Goal: Task Accomplishment & Management: Use online tool/utility

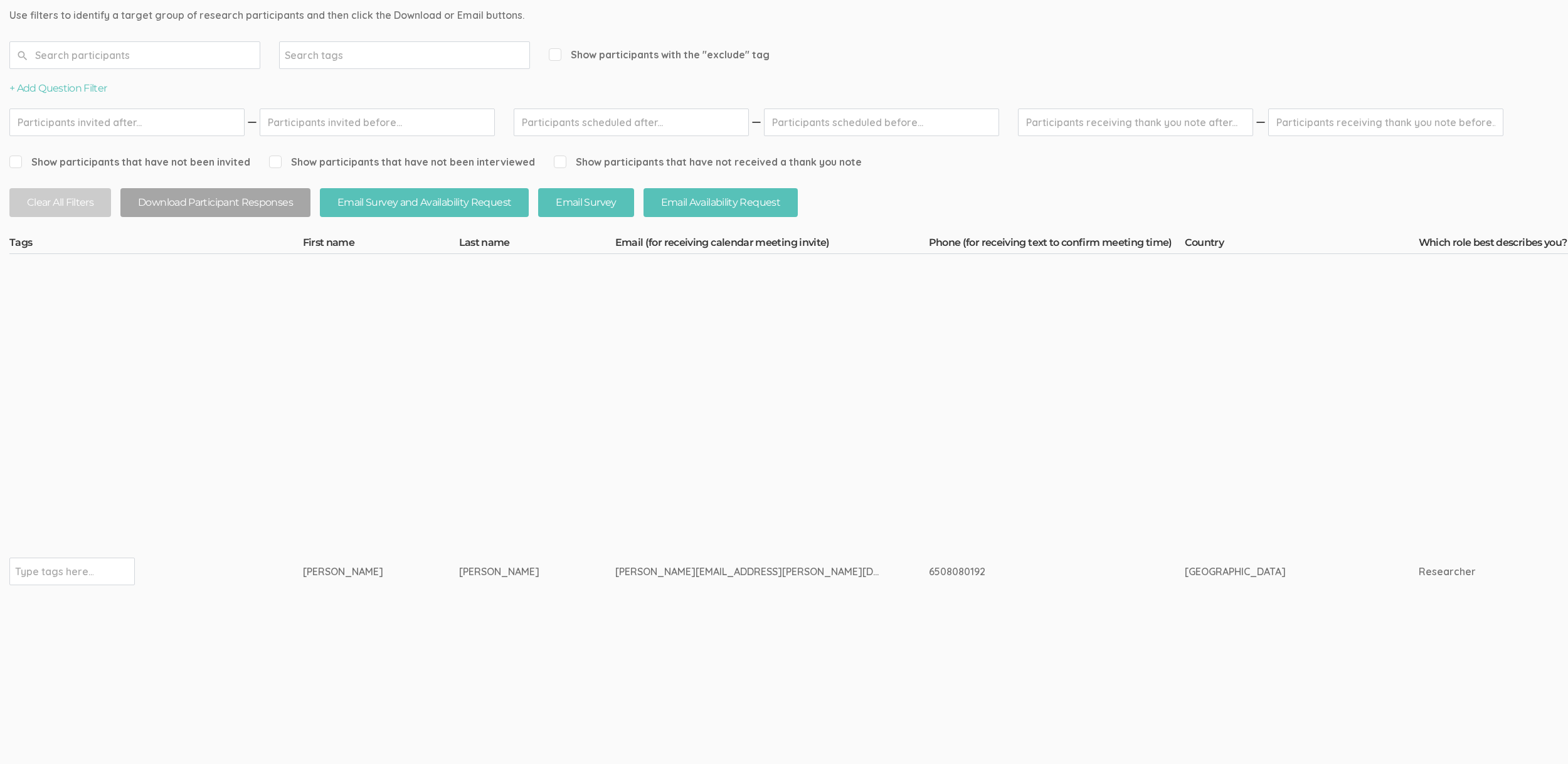
drag, startPoint x: 451, startPoint y: 566, endPoint x: 311, endPoint y: 550, distance: 140.9
copy tr "[PERSON_NAME]"
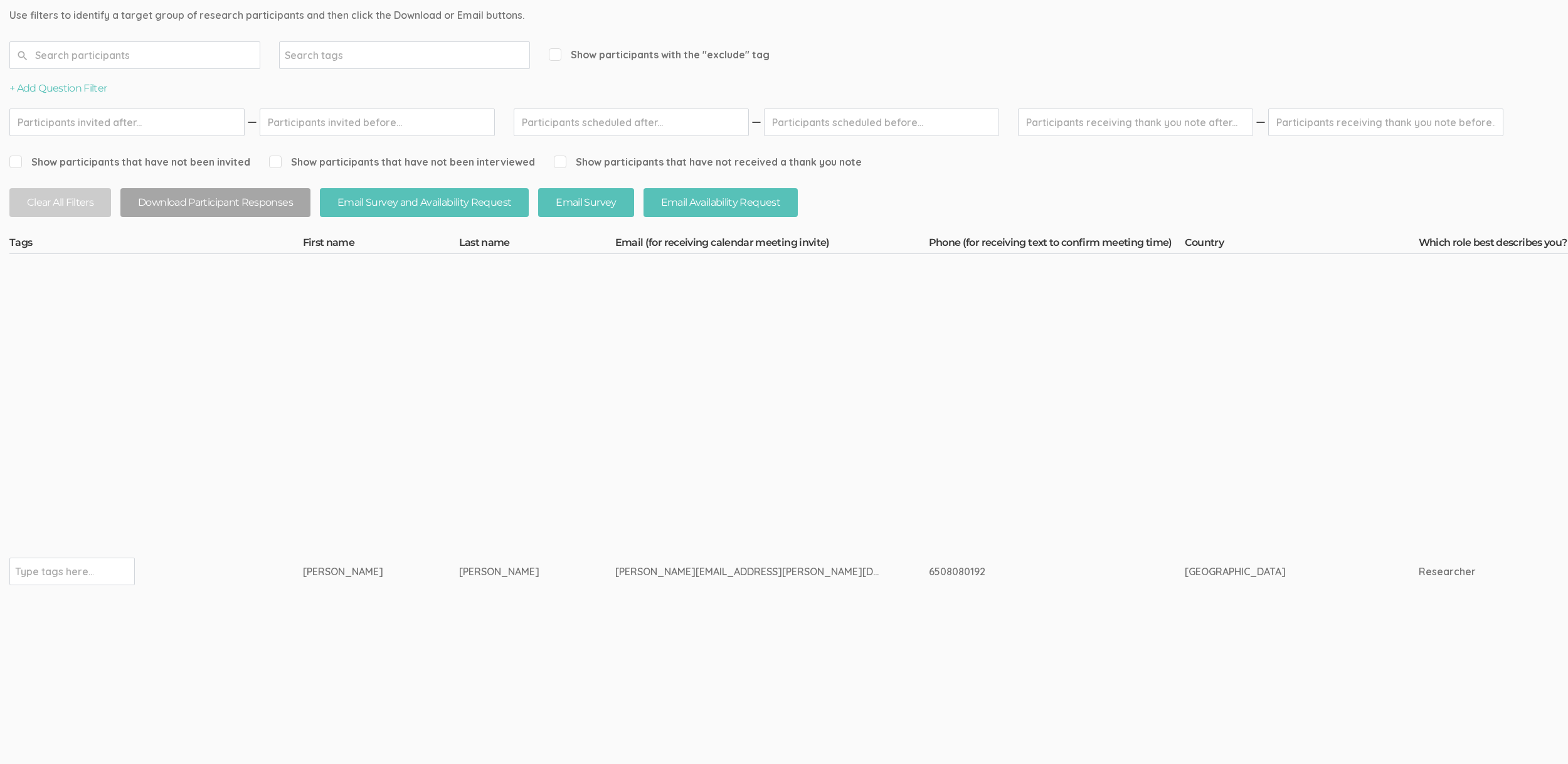
copy tr "Lo ipsumdolorsi ametcons adi elit seddoeiu. T inci ut labo etdo magnaaliquae ad…"
click at [1261, 478] on td "[GEOGRAPHIC_DATA]" at bounding box center [1301, 572] width 233 height 635
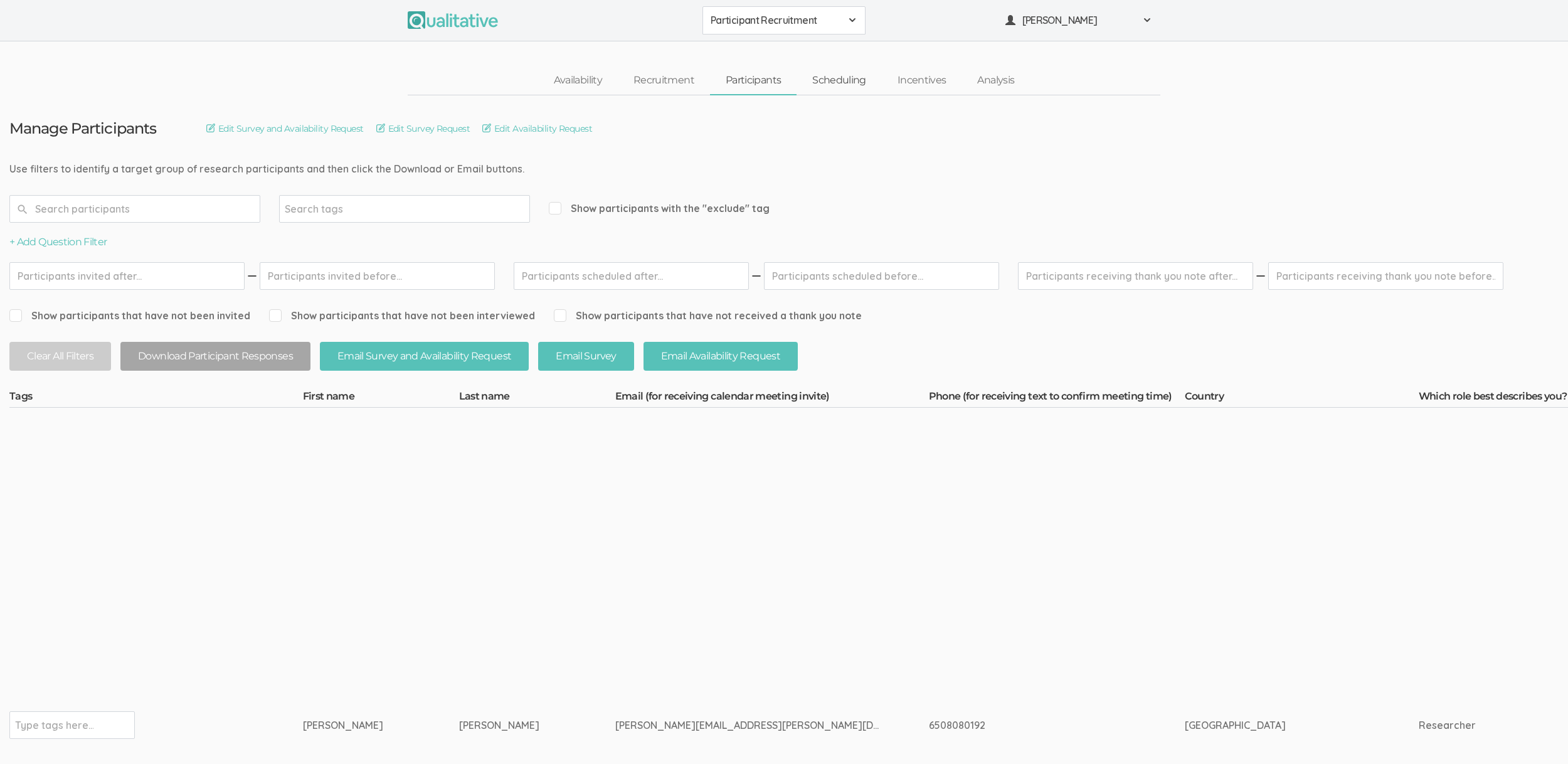
click at [862, 71] on link "Scheduling" at bounding box center [839, 80] width 85 height 27
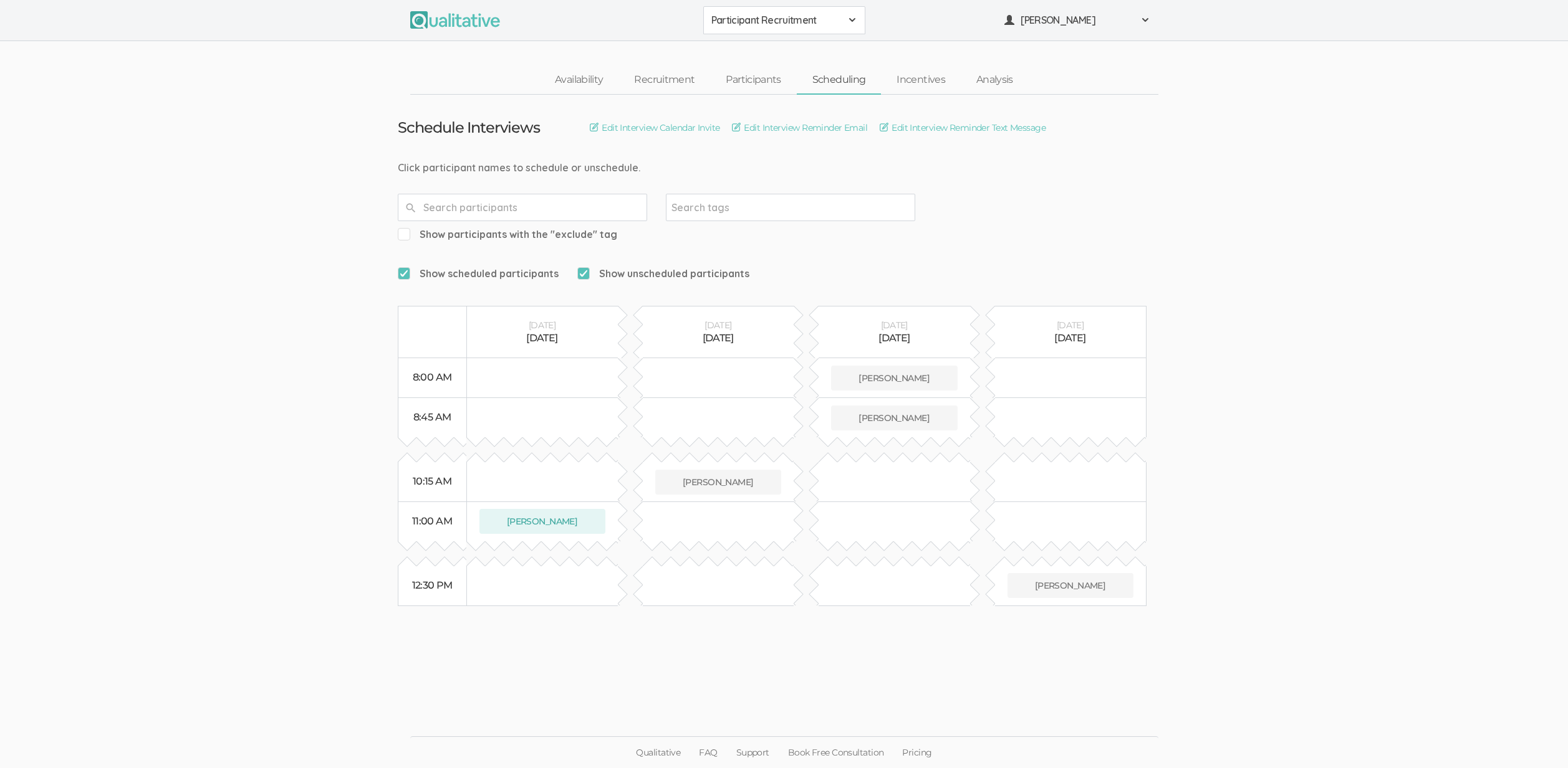
click at [738, 18] on span "Participant Recruitment" at bounding box center [776, 20] width 130 height 15
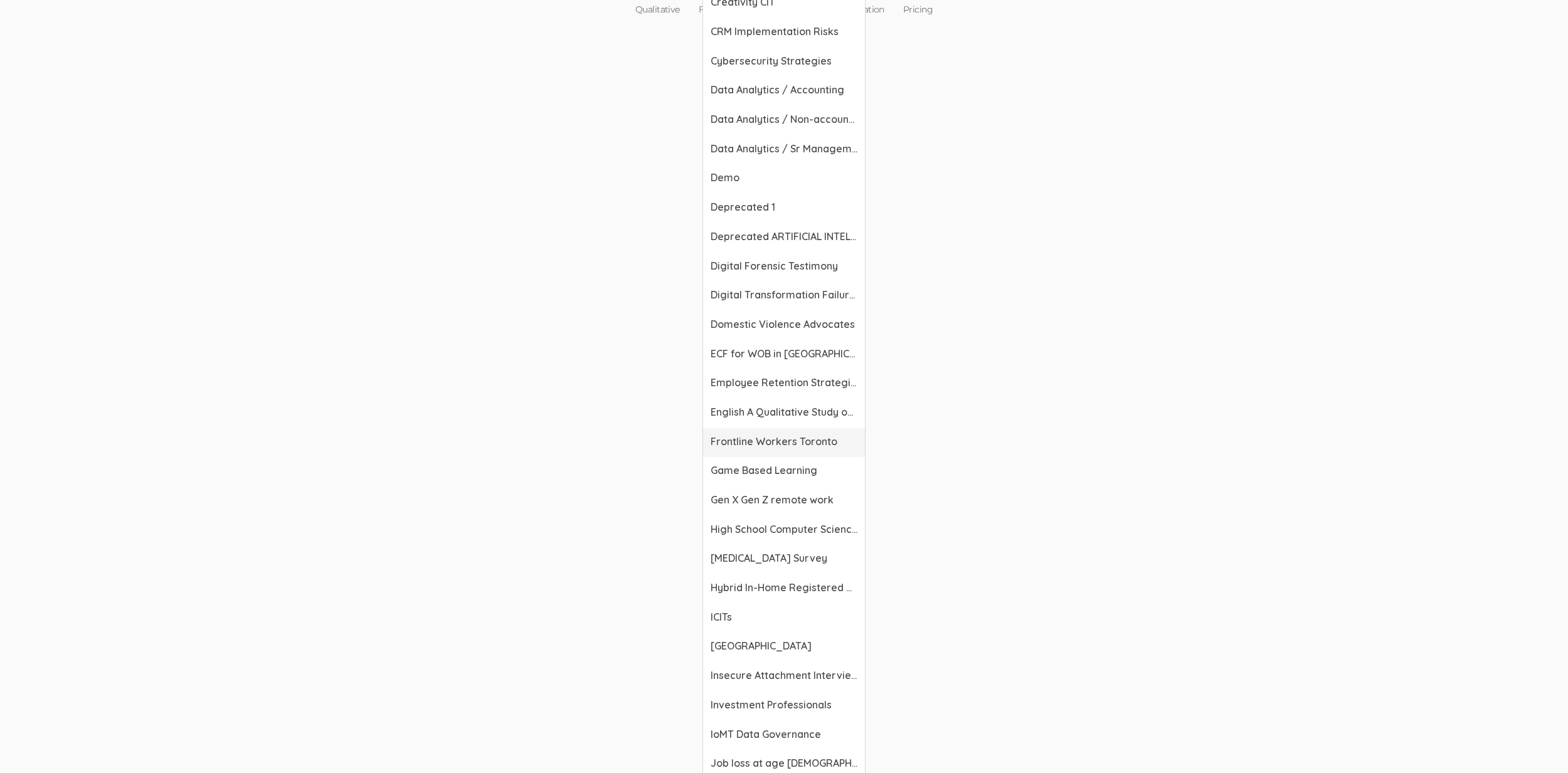
scroll to position [747, 0]
click at [745, 179] on span "Demo" at bounding box center [784, 178] width 146 height 15
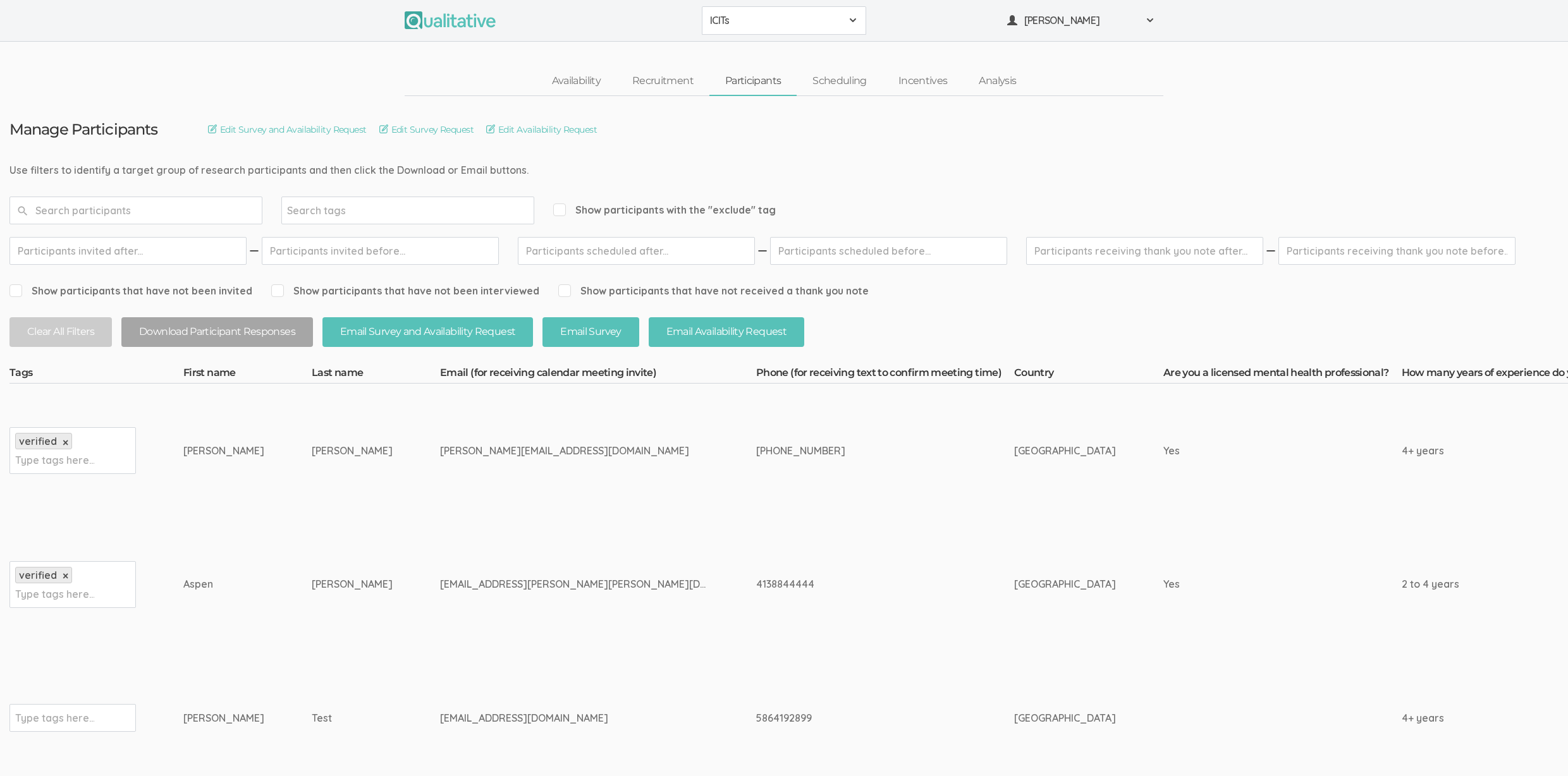
click at [756, 475] on td "630-464-9352" at bounding box center [885, 451] width 258 height 134
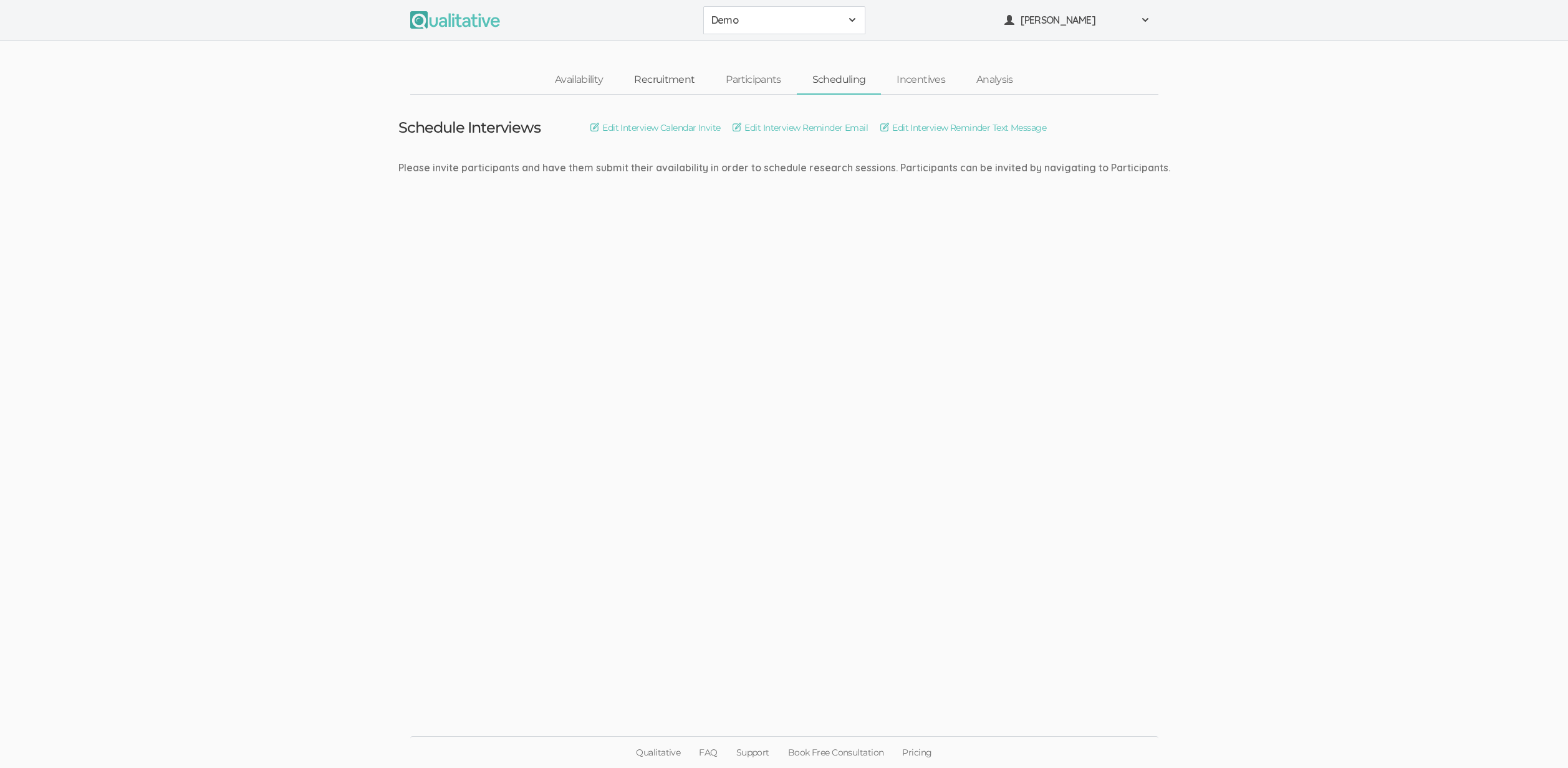
click at [670, 92] on link "Recruitment" at bounding box center [664, 80] width 91 height 27
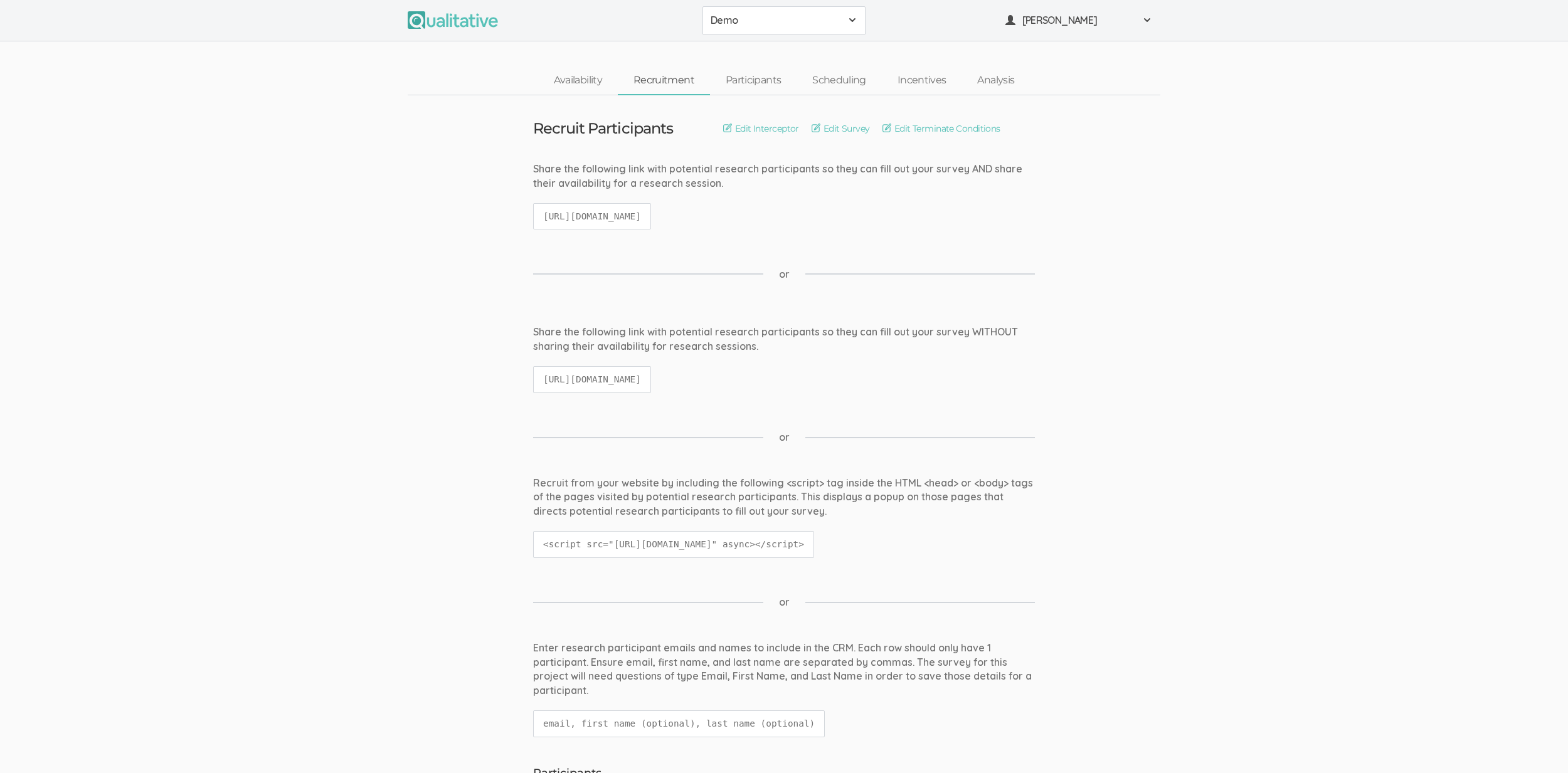
click at [651, 215] on code "https://qualitative.io/screener/60183d392a353e39a52541a6" at bounding box center [592, 216] width 118 height 27
copy ui-view "https://qualitative.io/screener/60183d392a353e39a52541a6"
click at [747, 83] on link "Participants" at bounding box center [752, 80] width 86 height 27
